Goal: Information Seeking & Learning: Learn about a topic

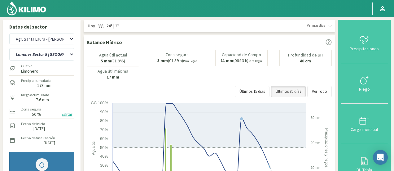
select select "866: Object"
select select "110: Object"
click at [29, 12] on img at bounding box center [26, 8] width 41 height 15
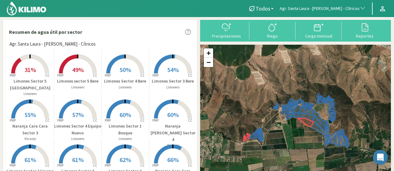
click at [30, 60] on rect at bounding box center [30, 74] width 50 height 50
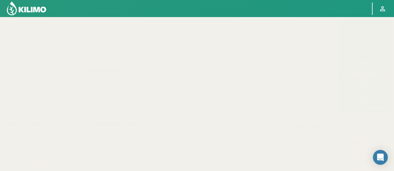
select select "20: Object"
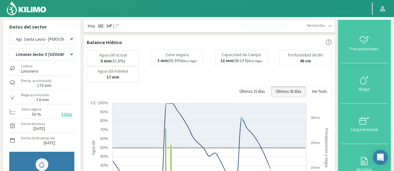
click at [23, 8] on img at bounding box center [26, 8] width 41 height 15
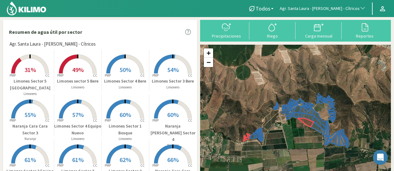
click at [32, 71] on span "31%" at bounding box center [29, 70] width 11 height 8
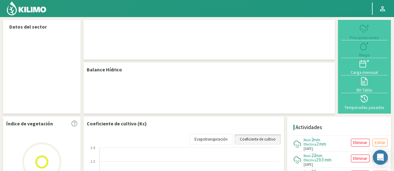
select select "20: Object"
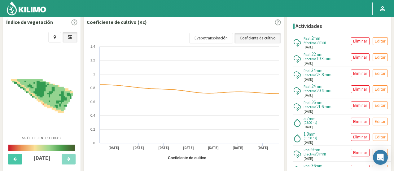
scroll to position [217, 0]
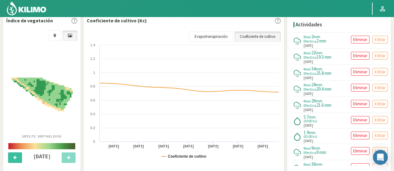
click at [12, 161] on button at bounding box center [15, 157] width 14 height 11
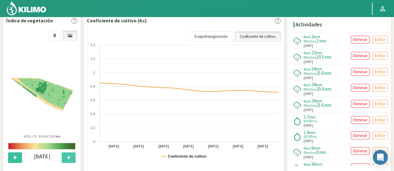
click at [12, 161] on button at bounding box center [15, 157] width 14 height 11
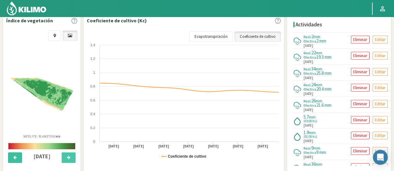
click at [12, 161] on button at bounding box center [15, 157] width 14 height 11
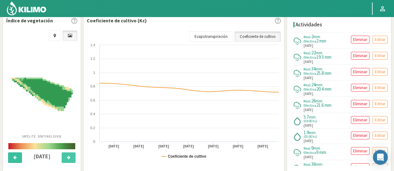
click at [12, 161] on button at bounding box center [15, 157] width 14 height 11
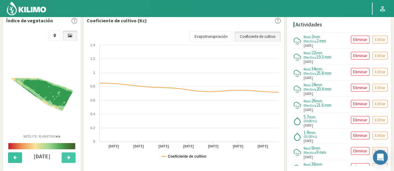
click at [12, 161] on button at bounding box center [15, 157] width 14 height 11
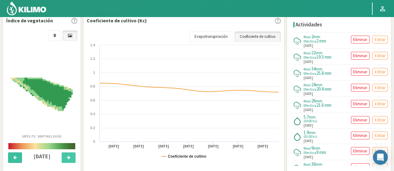
click at [12, 161] on button at bounding box center [15, 157] width 14 height 11
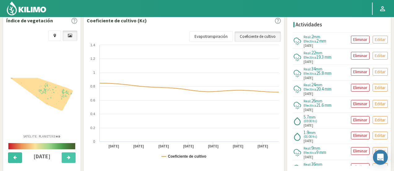
click at [12, 161] on button at bounding box center [15, 157] width 14 height 11
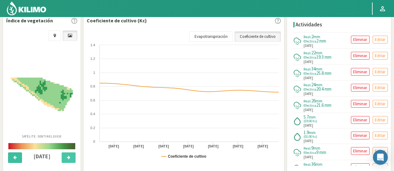
click at [12, 161] on button at bounding box center [15, 157] width 14 height 11
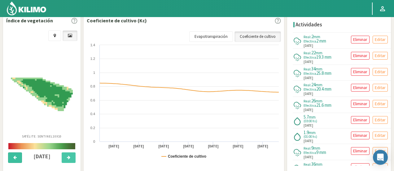
click at [12, 161] on button at bounding box center [15, 157] width 14 height 11
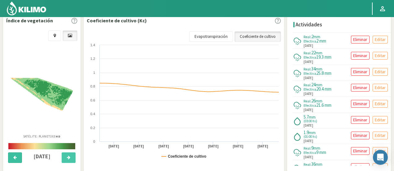
click at [12, 161] on button at bounding box center [15, 157] width 14 height 11
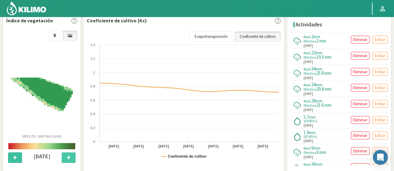
click at [12, 161] on button at bounding box center [15, 157] width 14 height 11
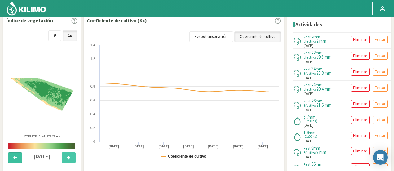
click at [12, 161] on button at bounding box center [15, 157] width 14 height 11
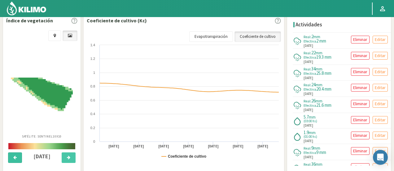
click at [12, 161] on button at bounding box center [15, 157] width 14 height 11
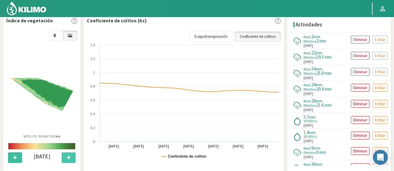
click at [12, 161] on button at bounding box center [15, 157] width 14 height 11
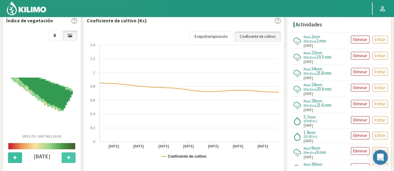
click at [12, 161] on button at bounding box center [15, 157] width 14 height 11
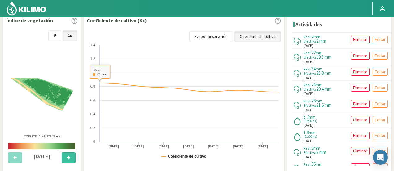
click at [72, 160] on button at bounding box center [69, 157] width 14 height 11
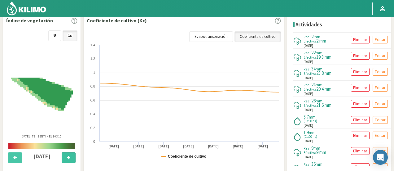
click at [72, 160] on button at bounding box center [69, 157] width 14 height 11
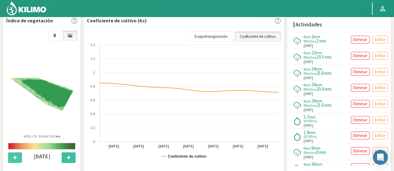
click at [72, 160] on button at bounding box center [69, 157] width 14 height 11
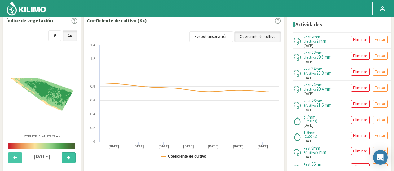
click at [72, 160] on button at bounding box center [69, 157] width 14 height 11
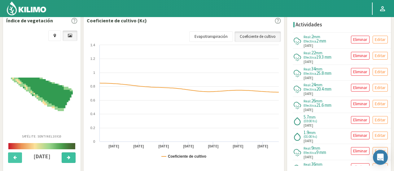
click at [72, 160] on button at bounding box center [69, 157] width 14 height 11
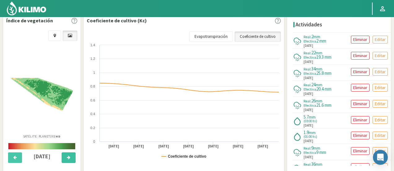
click at [72, 160] on button at bounding box center [69, 157] width 14 height 11
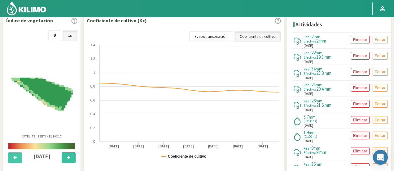
click at [72, 160] on button at bounding box center [69, 157] width 14 height 11
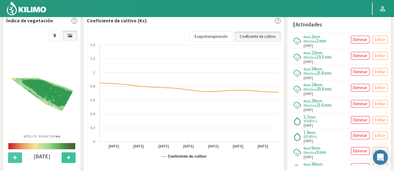
click at [72, 160] on button at bounding box center [69, 157] width 14 height 11
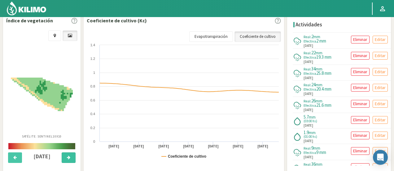
click at [72, 160] on button at bounding box center [69, 157] width 14 height 11
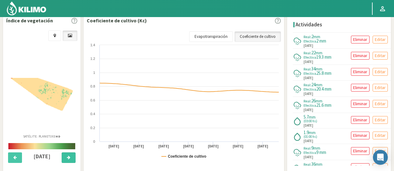
click at [72, 160] on button at bounding box center [69, 157] width 14 height 11
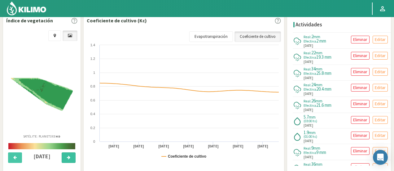
click at [72, 160] on button at bounding box center [69, 157] width 14 height 11
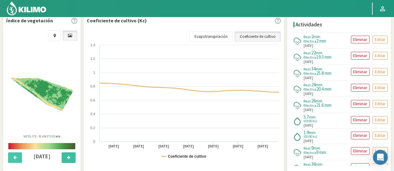
click at [72, 160] on button at bounding box center [69, 157] width 14 height 11
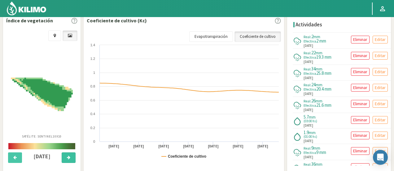
click at [72, 160] on button at bounding box center [69, 157] width 14 height 11
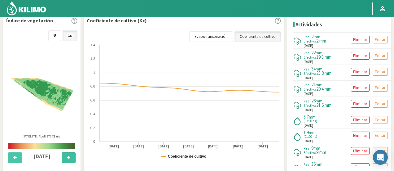
click at [72, 160] on button at bounding box center [69, 157] width 14 height 11
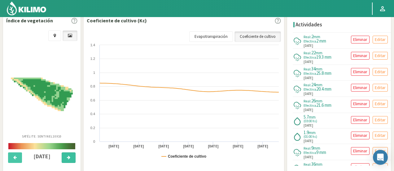
click at [72, 160] on button at bounding box center [69, 157] width 14 height 11
